Goal: Task Accomplishment & Management: Manage account settings

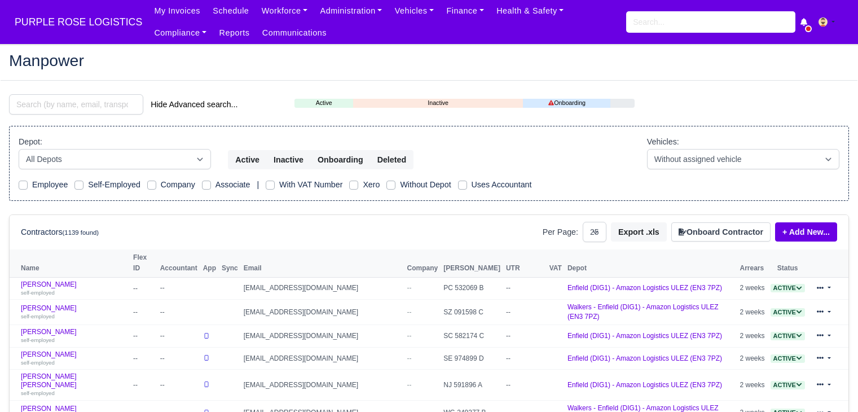
select select "25"
click at [442, 15] on link "Finance" at bounding box center [465, 11] width 50 height 22
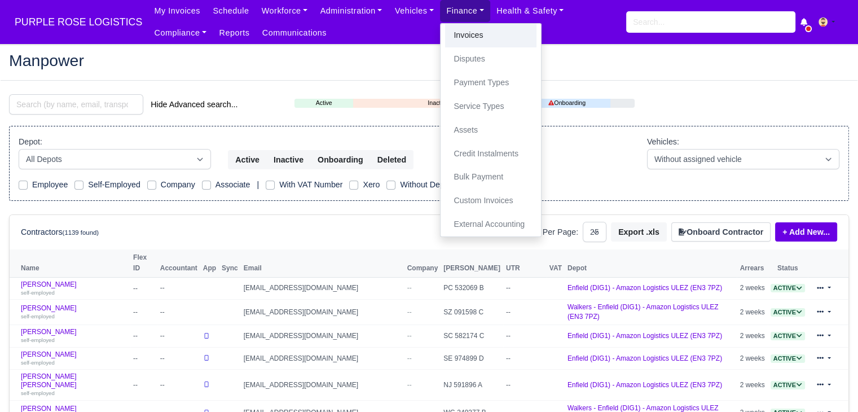
click at [446, 38] on link "Invoices" at bounding box center [490, 36] width 91 height 24
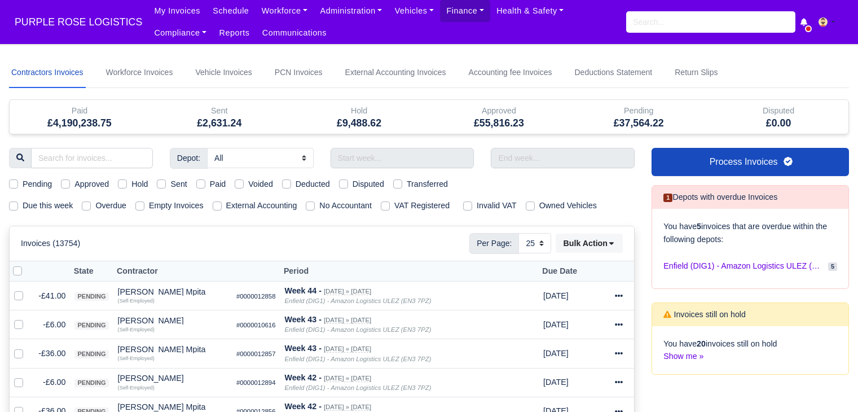
select select "25"
click at [129, 184] on div "Hold" at bounding box center [133, 184] width 30 height 13
click at [114, 182] on div "Pending Approved Hold Sent Paid Voided Deducted Disputed Transferred" at bounding box center [322, 184] width 643 height 13
click at [131, 184] on label "Hold" at bounding box center [139, 184] width 16 height 13
click at [124, 184] on input "Hold" at bounding box center [122, 182] width 9 height 9
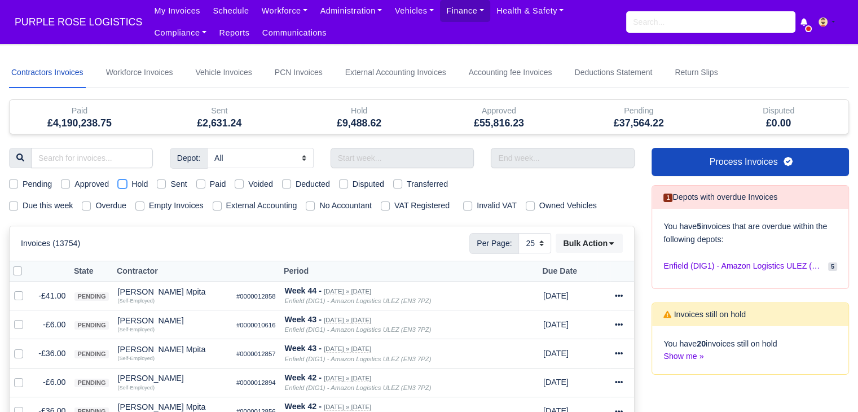
checkbox input "true"
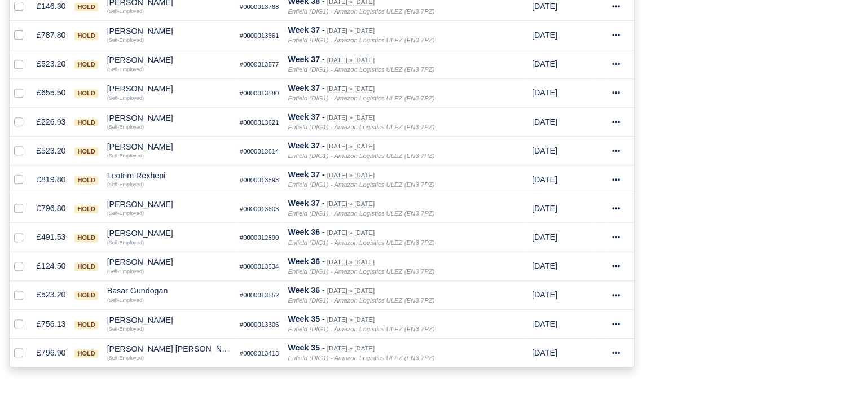
scroll to position [490, 0]
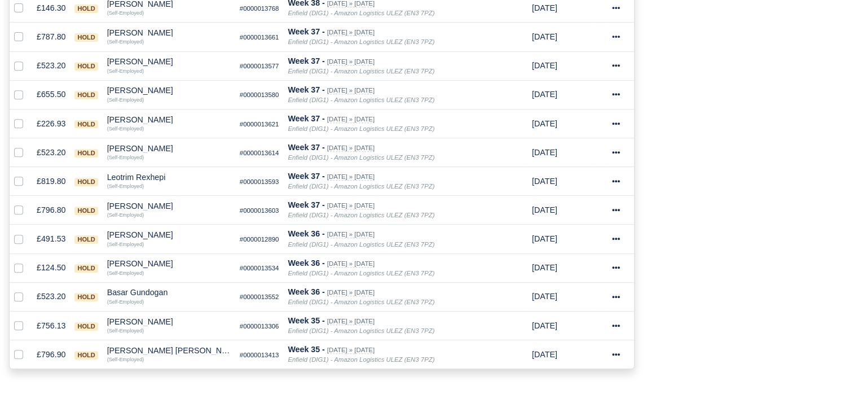
click at [164, 371] on div "Depot: All Enfield (DIG1) - Amazon Logistics ULEZ (EN3 7PZ) Harlow (DHW1) - Ama…" at bounding box center [322, 20] width 643 height 724
click at [140, 355] on small "(Self-Employed)" at bounding box center [125, 358] width 37 height 7
click at [153, 340] on td "Chisom Simon Halliday Quick Actions Other Invoices Wallet (Self-Employed)" at bounding box center [169, 354] width 133 height 29
click at [155, 348] on div "Chisom Simon Halliday" at bounding box center [169, 350] width 124 height 8
click at [184, 301] on h6 "Quick Actions" at bounding box center [190, 297] width 122 height 17
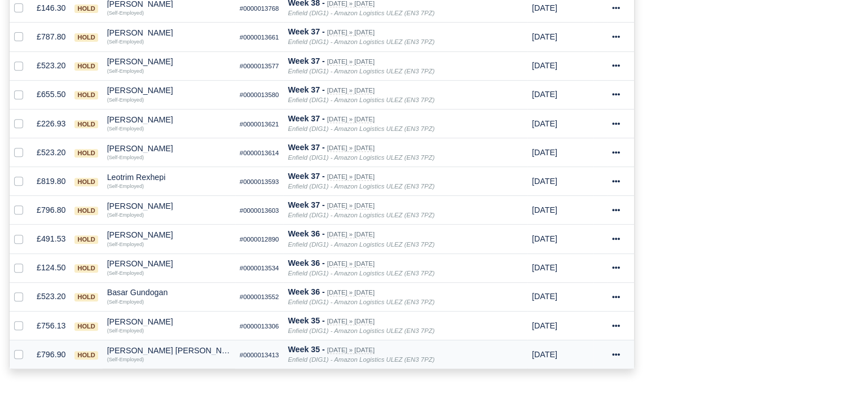
click at [172, 346] on div "Chisom Simon Halliday" at bounding box center [169, 350] width 124 height 8
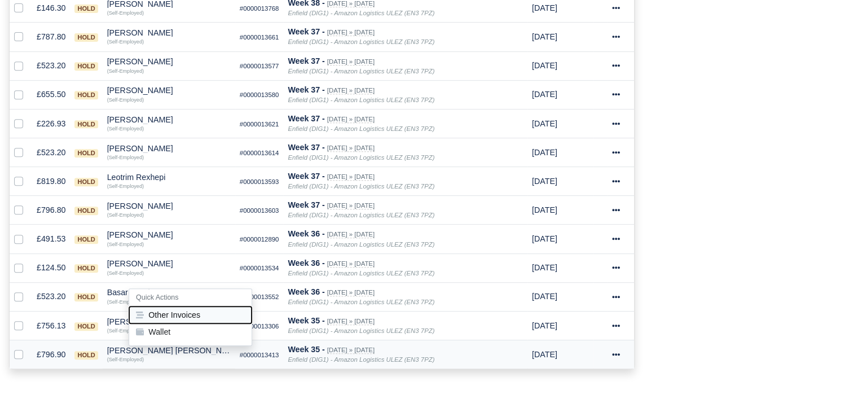
click at [208, 313] on button "Other Invoices" at bounding box center [190, 314] width 122 height 17
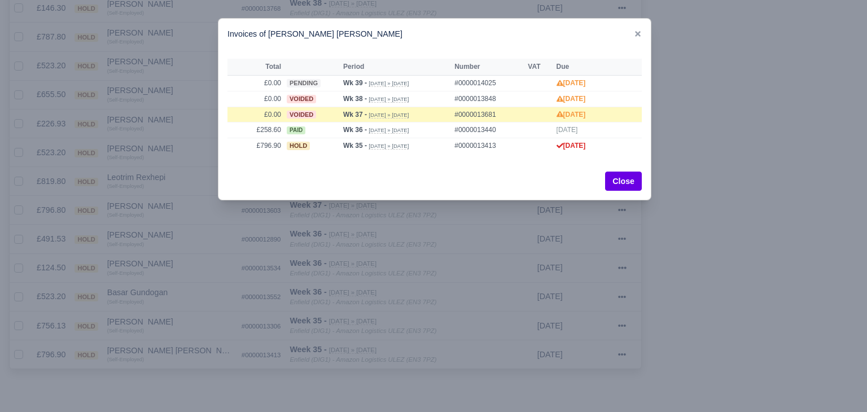
drag, startPoint x: 208, startPoint y: 313, endPoint x: 166, endPoint y: 310, distance: 41.2
click at [166, 310] on div at bounding box center [433, 206] width 867 height 412
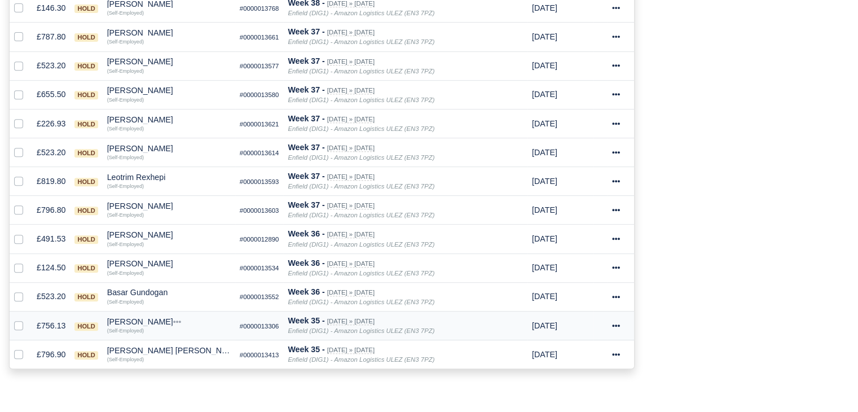
click at [140, 318] on div "[PERSON_NAME]" at bounding box center [169, 322] width 124 height 8
click at [168, 336] on h6 "Quick Actions" at bounding box center [190, 336] width 122 height 17
click at [168, 340] on td "Chisom Simon Halliday Quick Actions Other Invoices Wallet (Self-Employed)" at bounding box center [169, 354] width 133 height 29
click at [126, 327] on small "(Self-Employed)" at bounding box center [125, 330] width 37 height 7
click at [138, 319] on div "[PERSON_NAME]" at bounding box center [169, 322] width 124 height 8
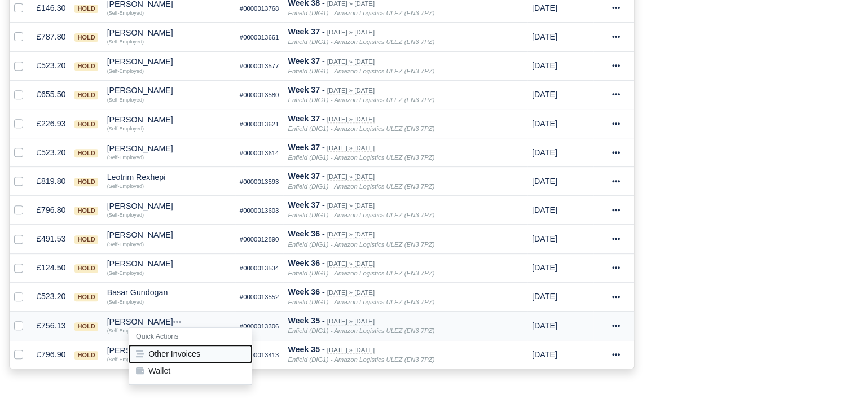
click at [163, 345] on button "Other Invoices" at bounding box center [190, 353] width 122 height 17
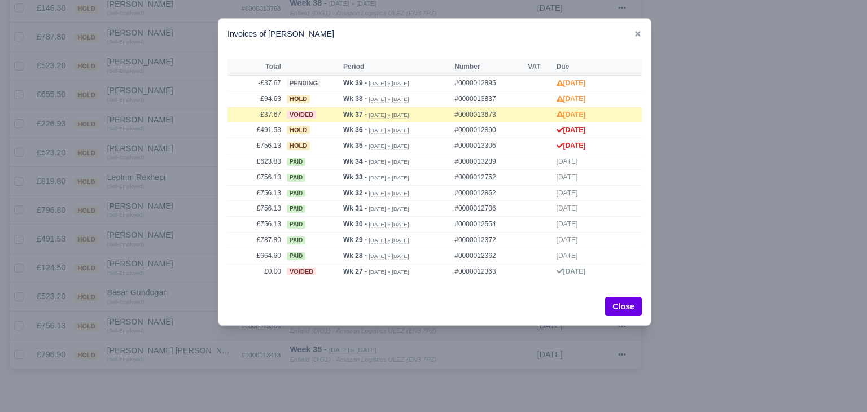
click at [172, 329] on div at bounding box center [433, 206] width 867 height 412
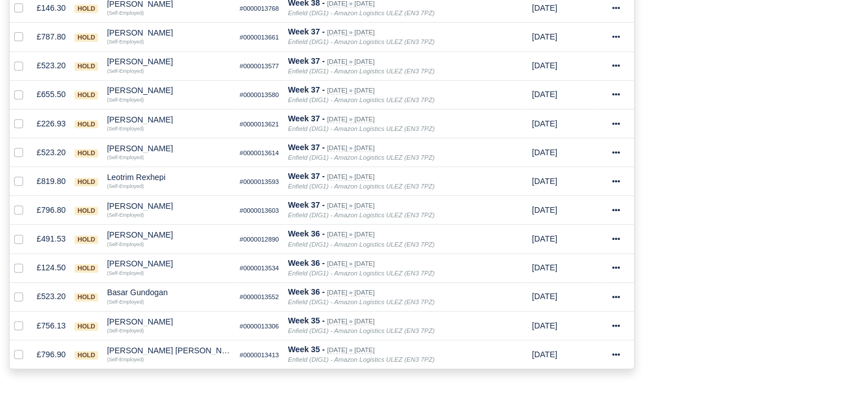
click at [137, 319] on div "[PERSON_NAME]" at bounding box center [169, 322] width 124 height 8
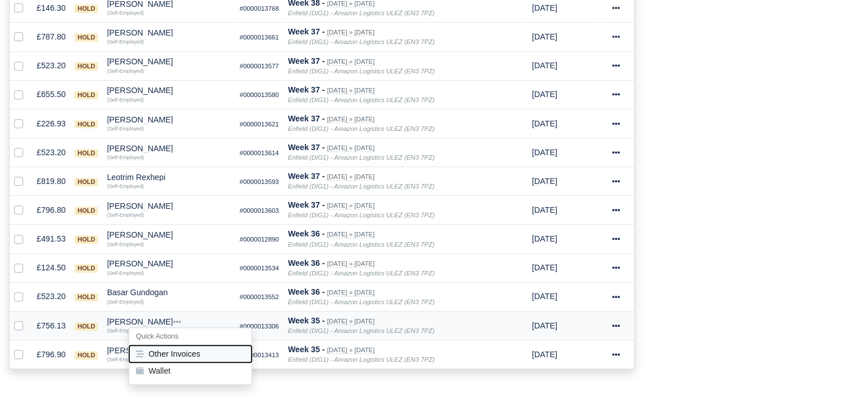
click at [180, 345] on button "Other Invoices" at bounding box center [190, 353] width 122 height 17
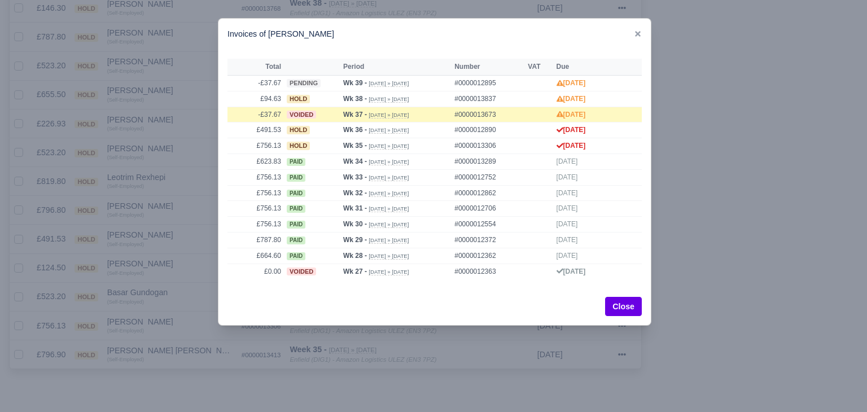
click at [177, 323] on div at bounding box center [433, 206] width 867 height 412
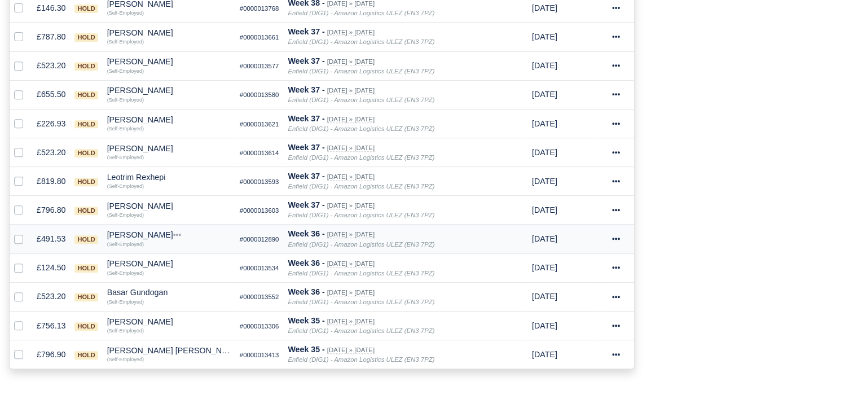
click at [241, 226] on td "#0000012890" at bounding box center [259, 239] width 49 height 29
click at [135, 292] on div "Basar Gundogan" at bounding box center [169, 292] width 124 height 8
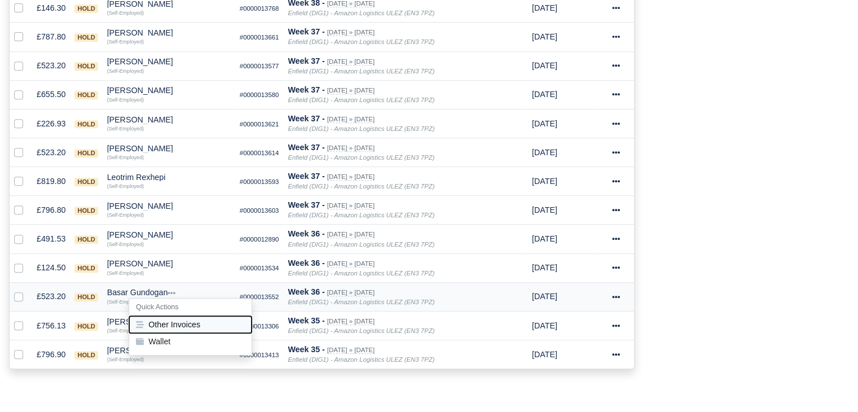
click at [176, 322] on button "Other Invoices" at bounding box center [190, 324] width 122 height 17
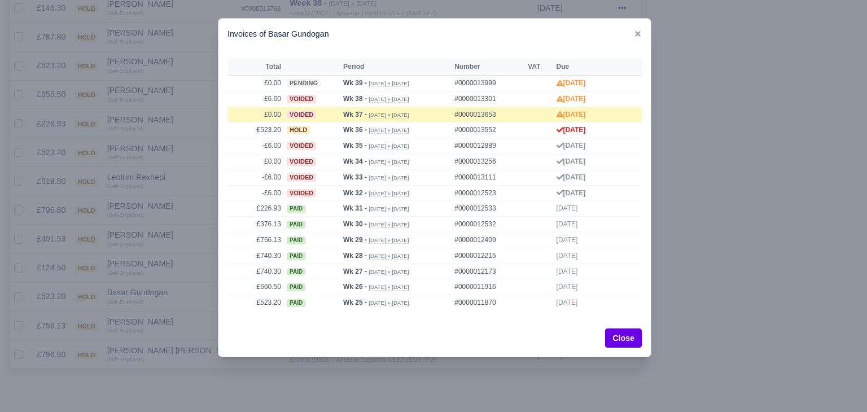
click at [189, 300] on div at bounding box center [433, 206] width 867 height 412
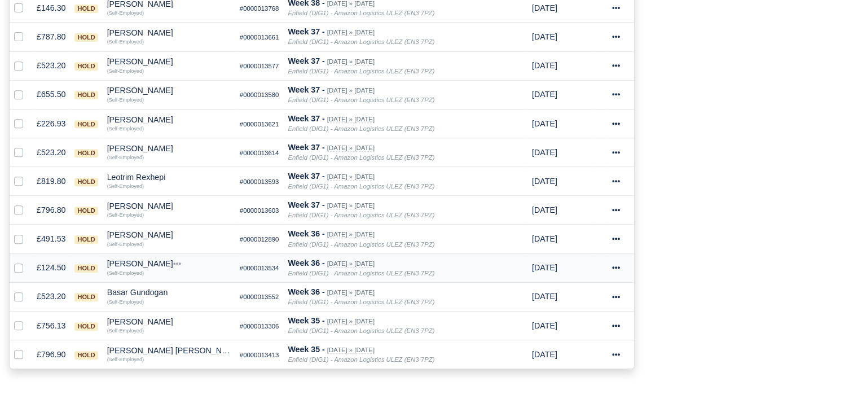
click at [135, 263] on div "[PERSON_NAME]" at bounding box center [169, 264] width 124 height 8
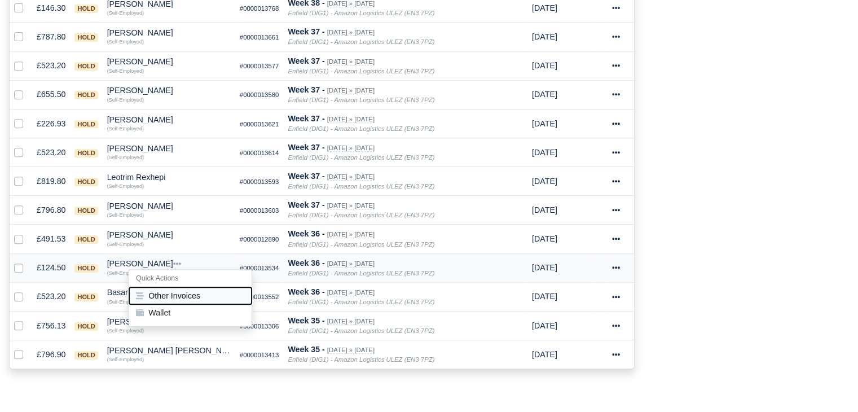
click at [191, 292] on button "Other Invoices" at bounding box center [190, 295] width 122 height 17
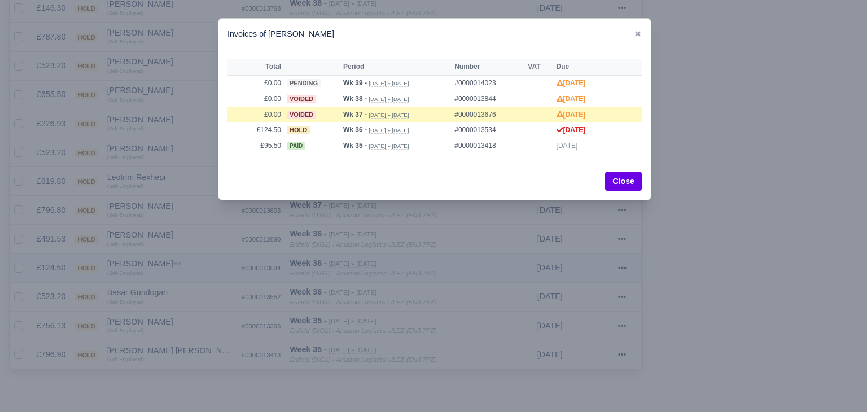
click at [191, 292] on div at bounding box center [433, 206] width 867 height 412
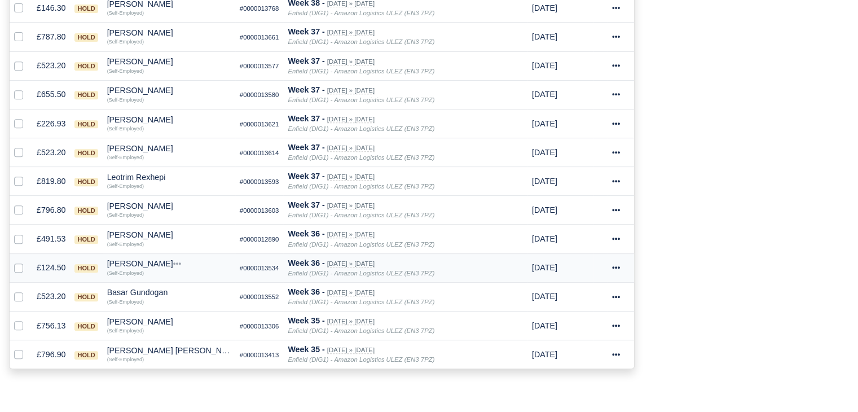
click at [140, 271] on small "(Self-Employed)" at bounding box center [125, 273] width 37 height 6
click at [143, 260] on div "[PERSON_NAME]" at bounding box center [169, 264] width 124 height 8
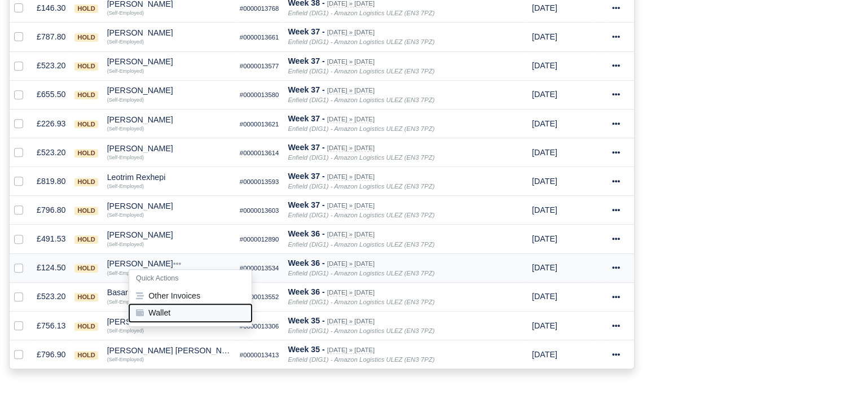
click at [179, 306] on button "Wallet" at bounding box center [190, 313] width 122 height 17
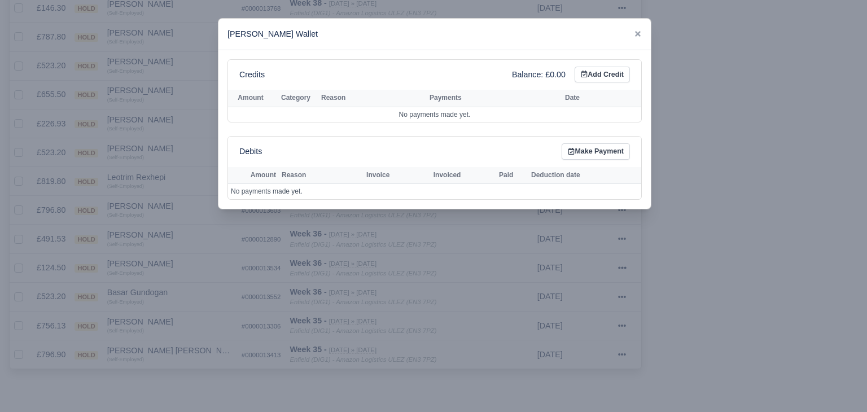
click at [178, 299] on div at bounding box center [433, 206] width 867 height 412
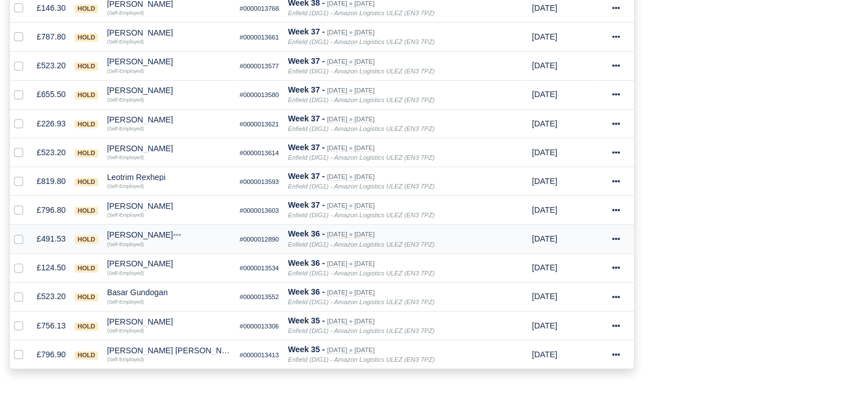
click at [126, 244] on small "(Self-Employed)" at bounding box center [125, 244] width 37 height 6
click at [130, 235] on div "[PERSON_NAME]" at bounding box center [169, 235] width 124 height 8
click at [169, 259] on button "Other Invoices" at bounding box center [190, 266] width 122 height 17
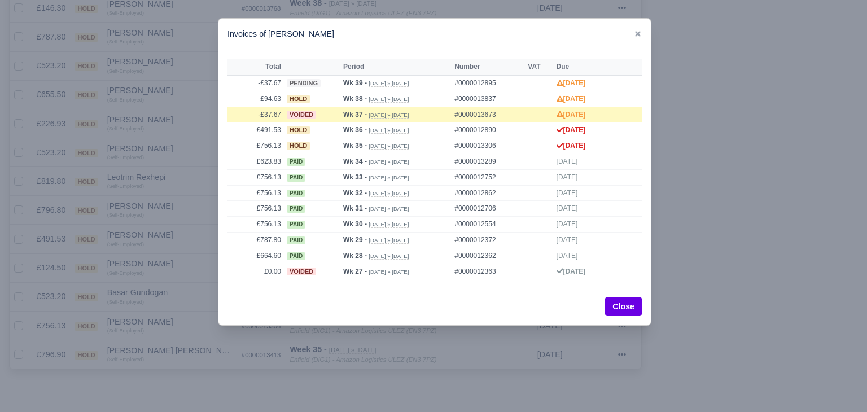
click at [172, 247] on div at bounding box center [433, 206] width 867 height 412
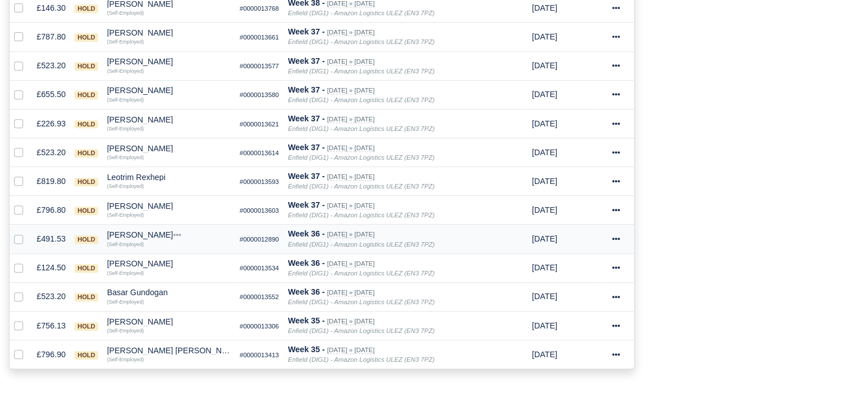
click at [127, 231] on div "[PERSON_NAME]" at bounding box center [169, 235] width 124 height 8
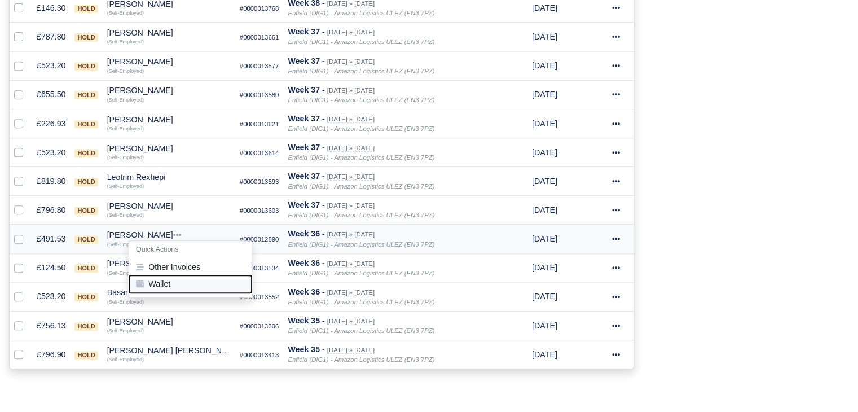
click at [148, 275] on button "Wallet" at bounding box center [190, 283] width 122 height 17
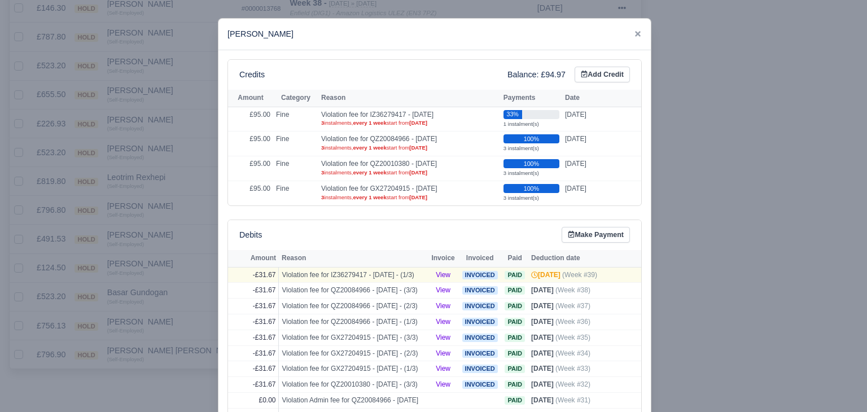
click at [171, 265] on div at bounding box center [433, 206] width 867 height 412
